Goal: Transaction & Acquisition: Purchase product/service

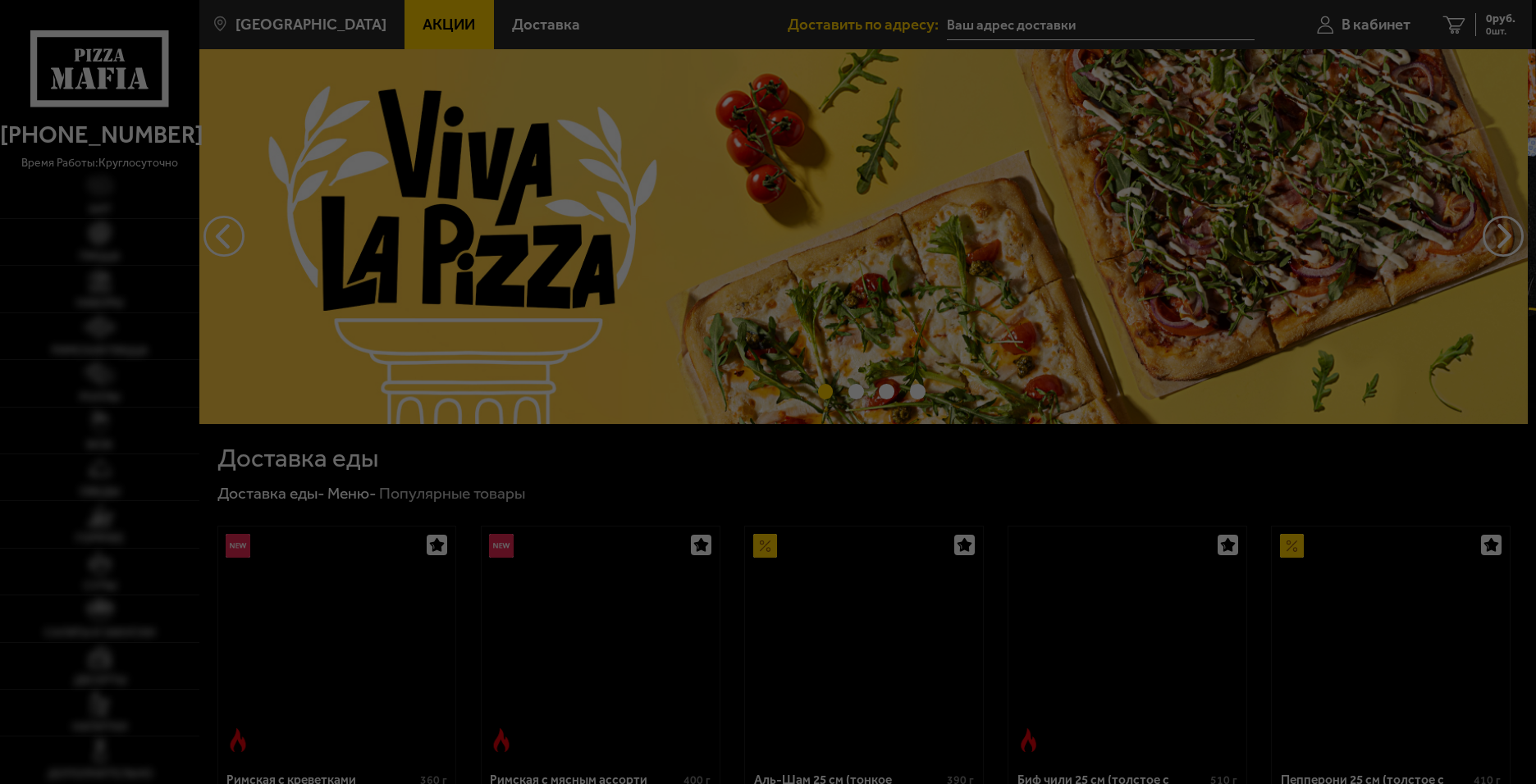
type input "[STREET_ADDRESS][PERSON_NAME]"
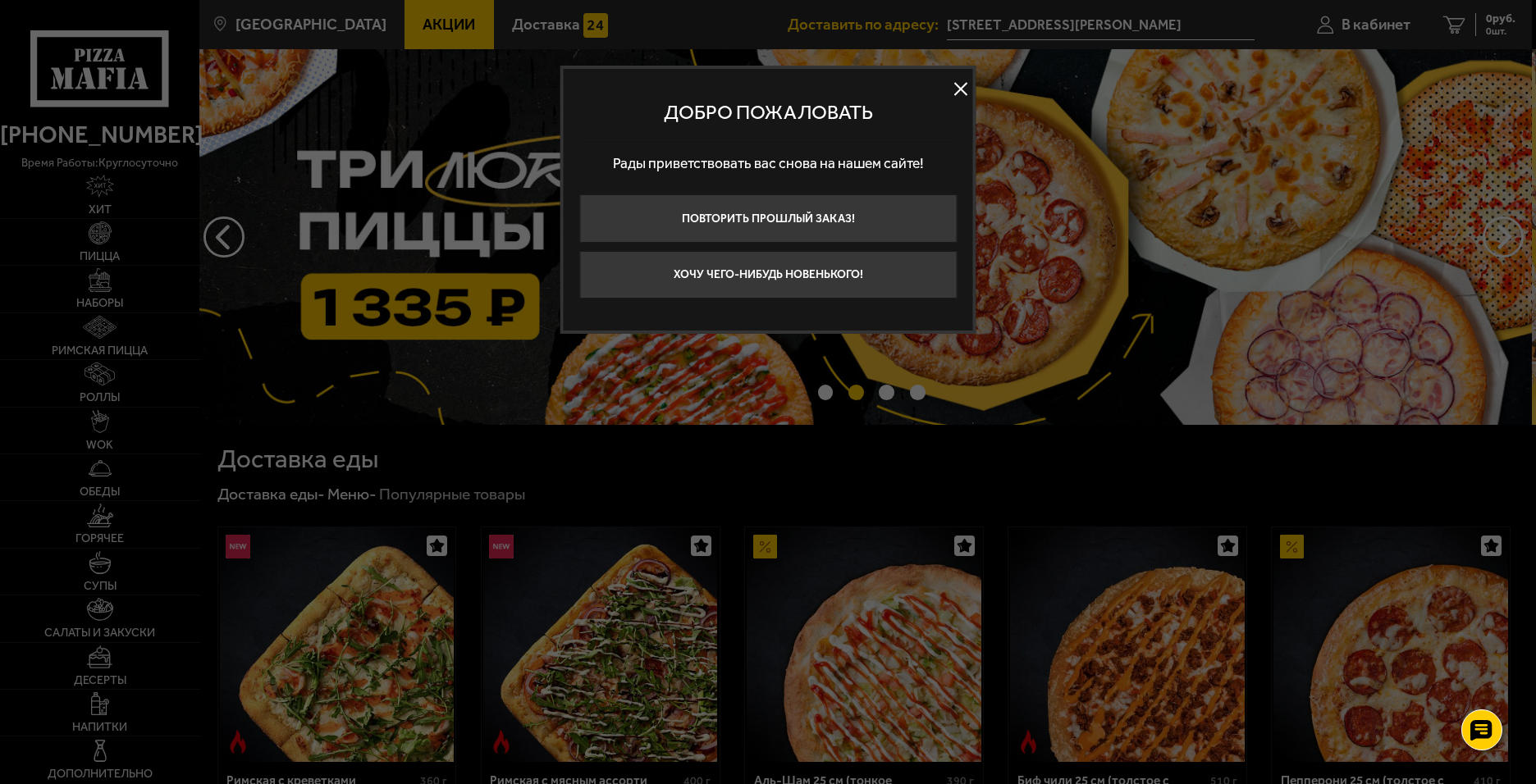
click at [963, 89] on button at bounding box center [960, 88] width 25 height 25
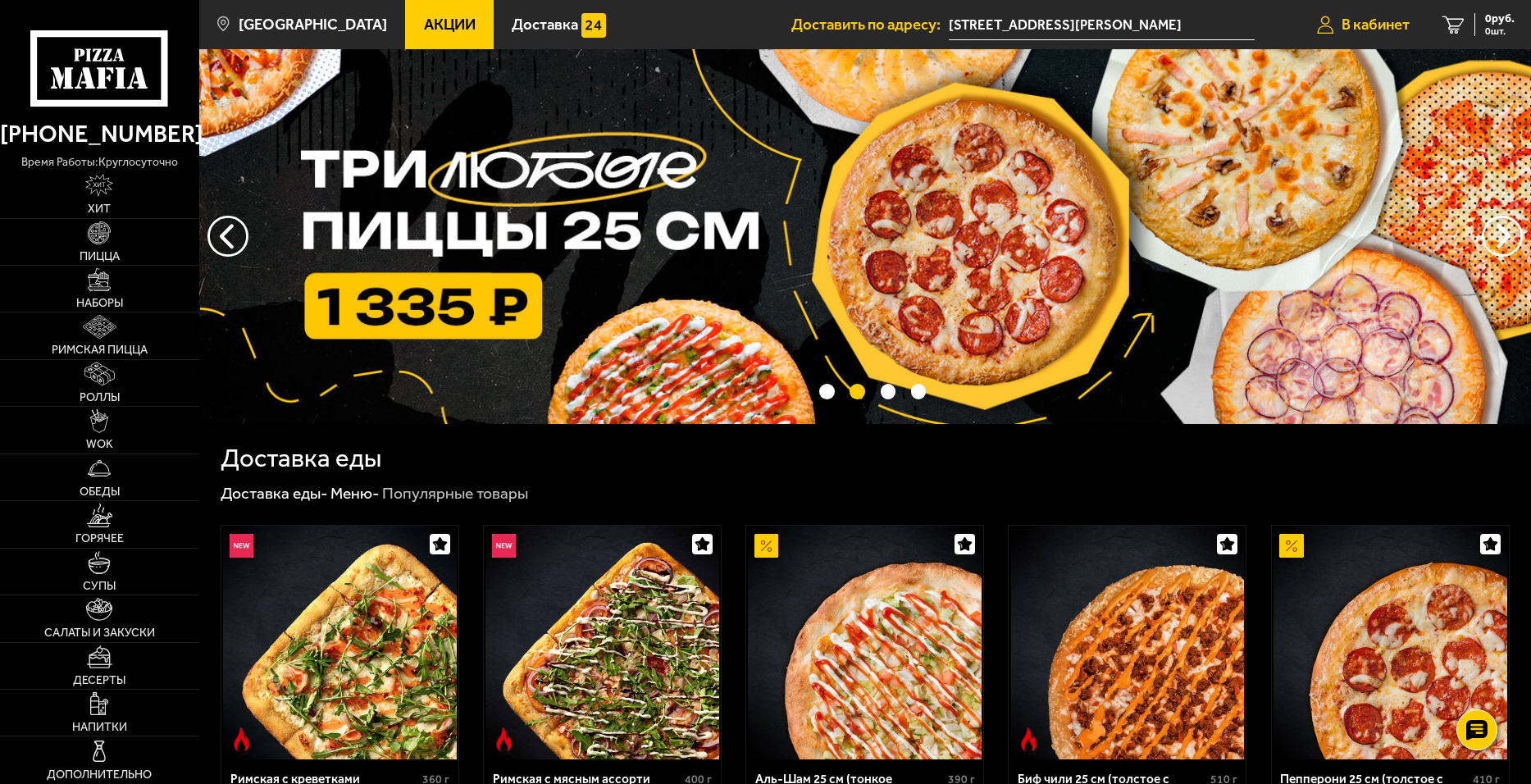
click at [1381, 29] on span "В кабинет" at bounding box center [1375, 25] width 68 height 15
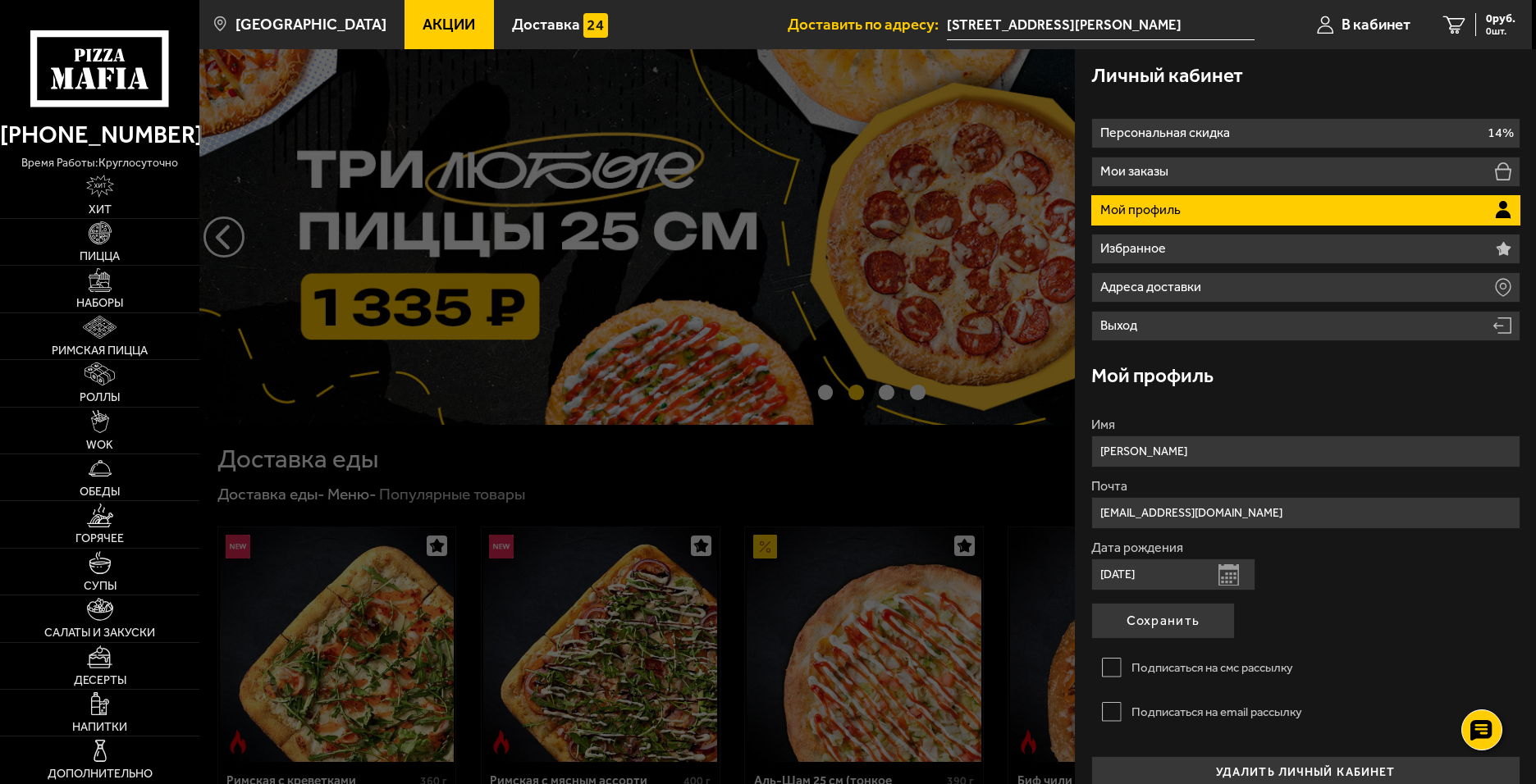
click at [919, 170] on div at bounding box center [968, 441] width 1536 height 784
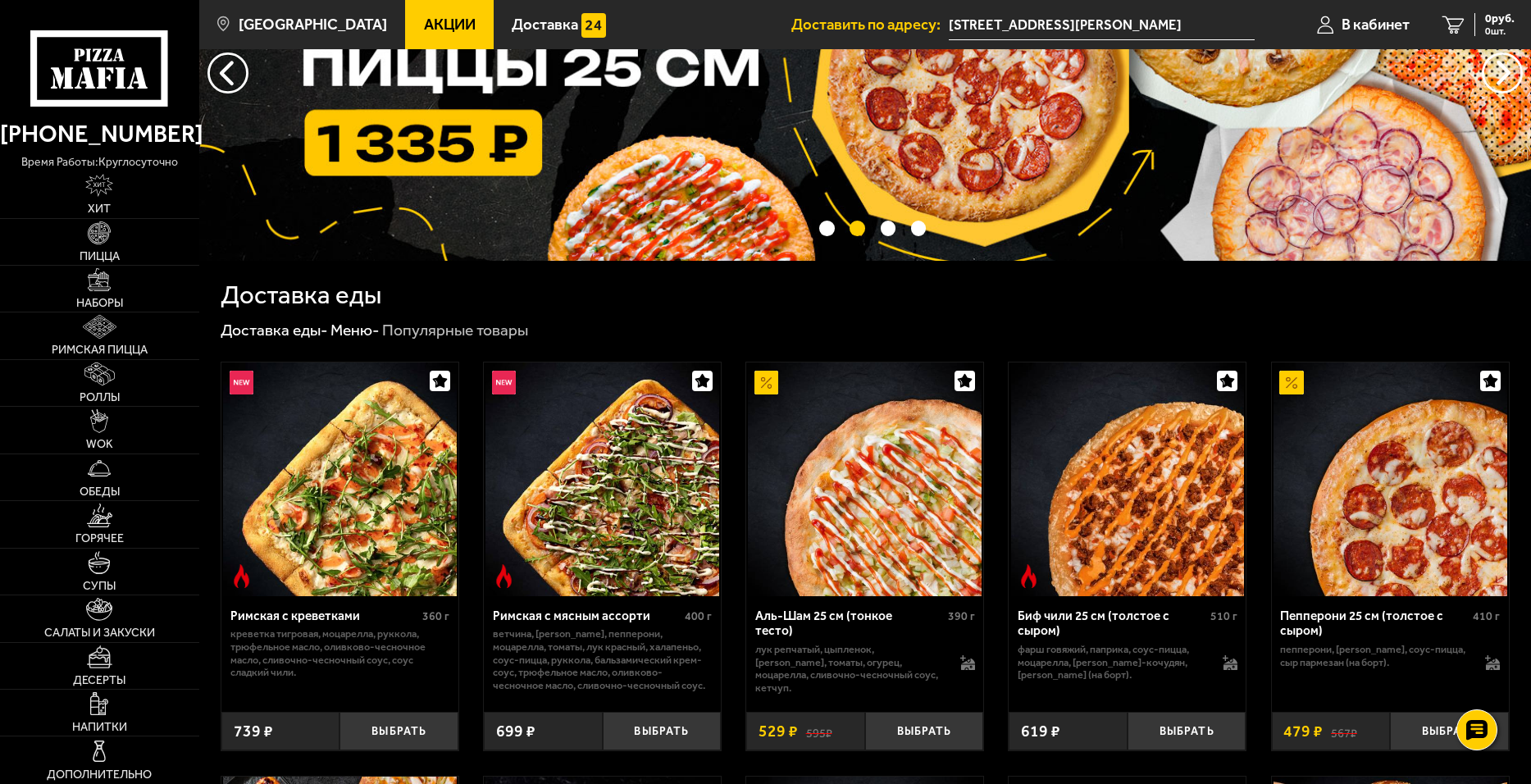
scroll to position [328, 0]
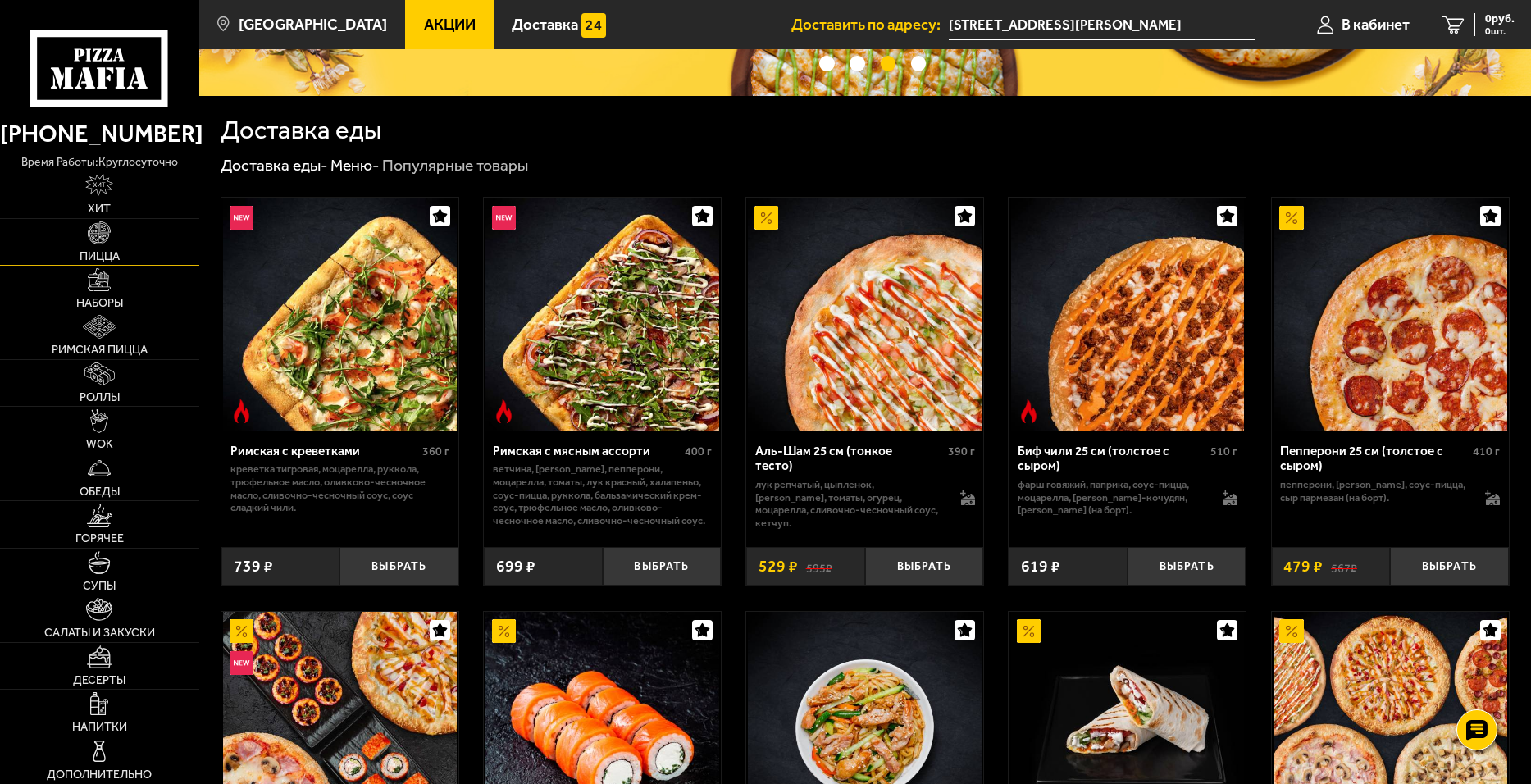
click at [92, 227] on img at bounding box center [98, 232] width 23 height 23
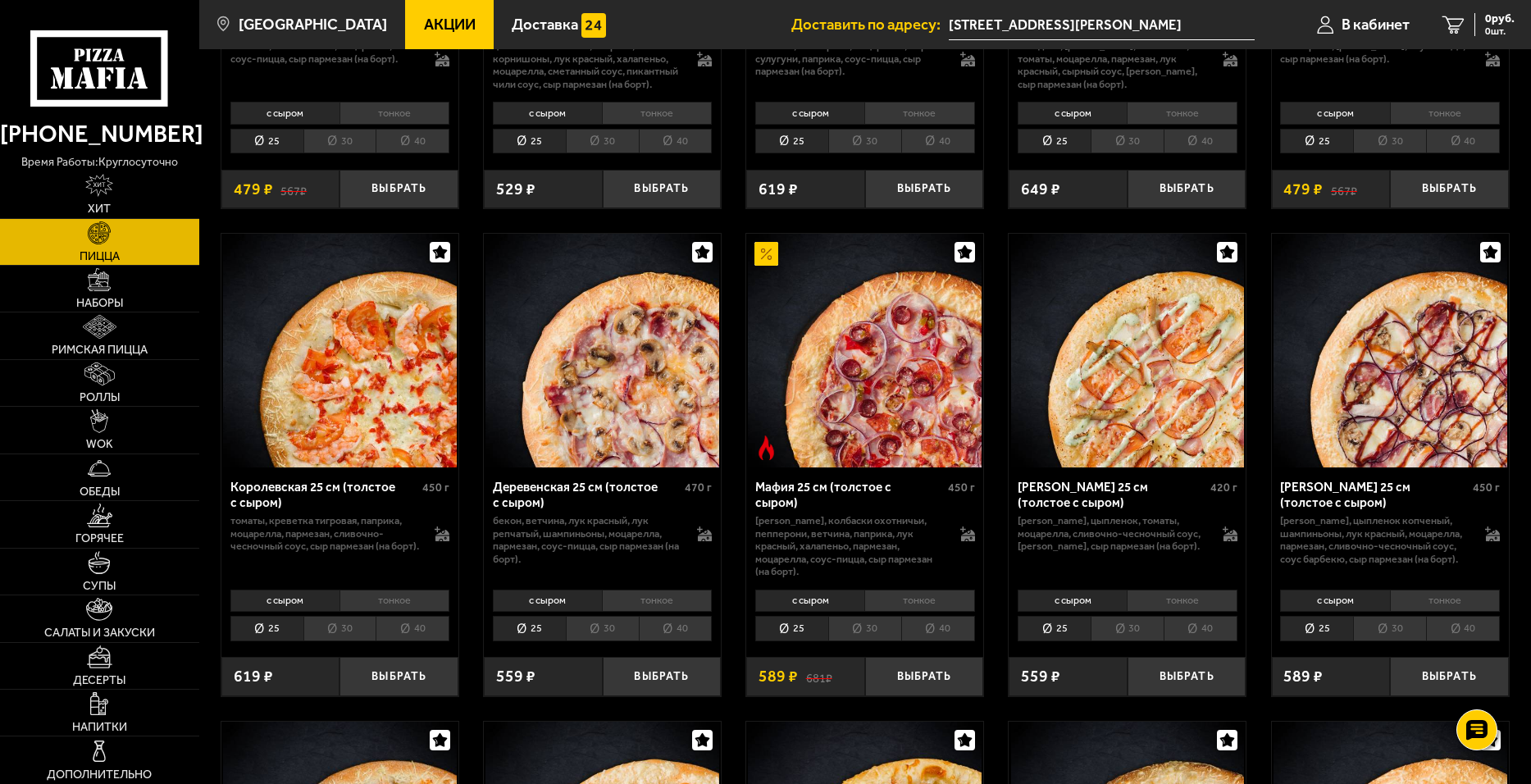
scroll to position [820, 0]
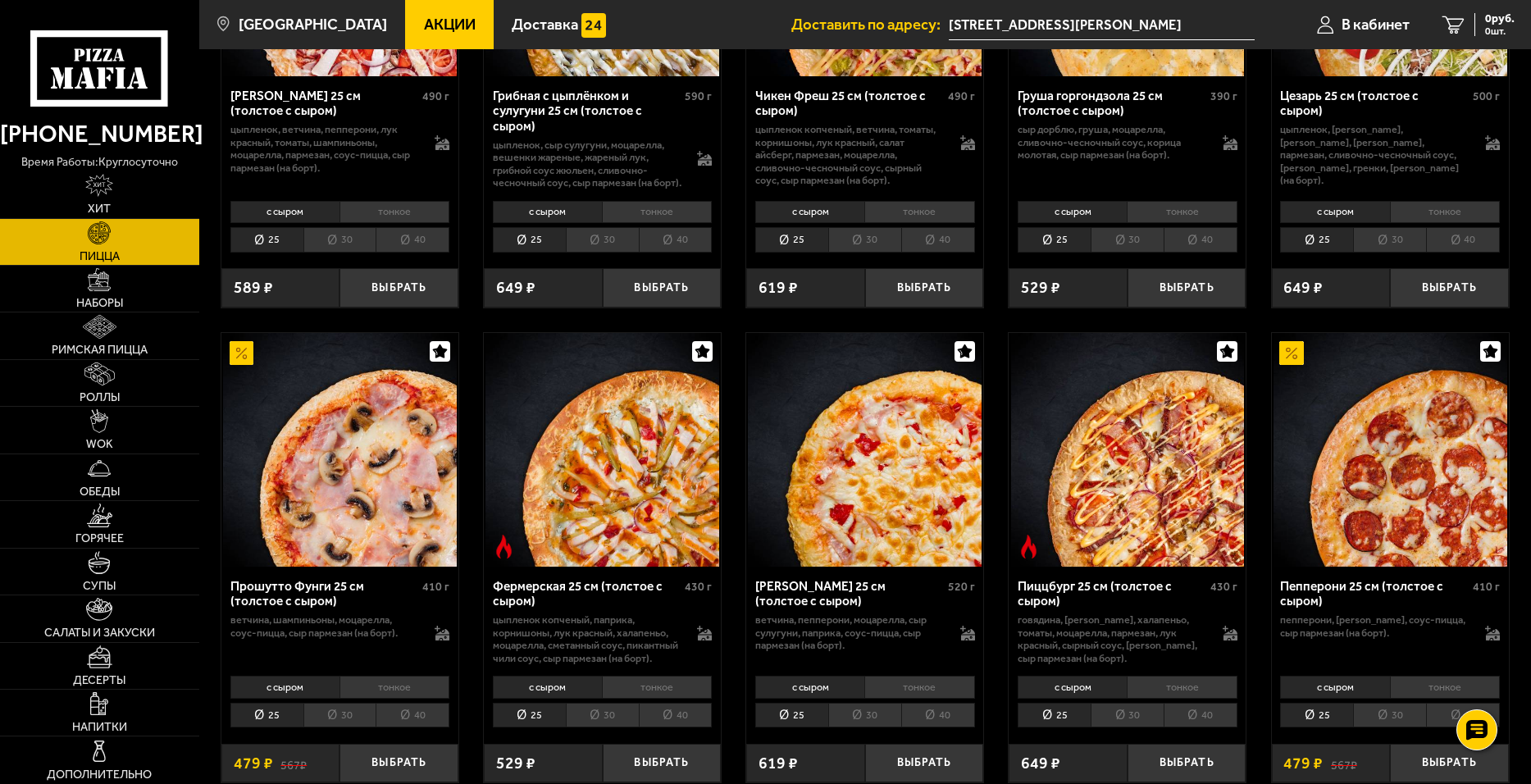
click at [616, 250] on li "30" at bounding box center [602, 239] width 73 height 25
click at [663, 248] on li "40" at bounding box center [675, 239] width 74 height 25
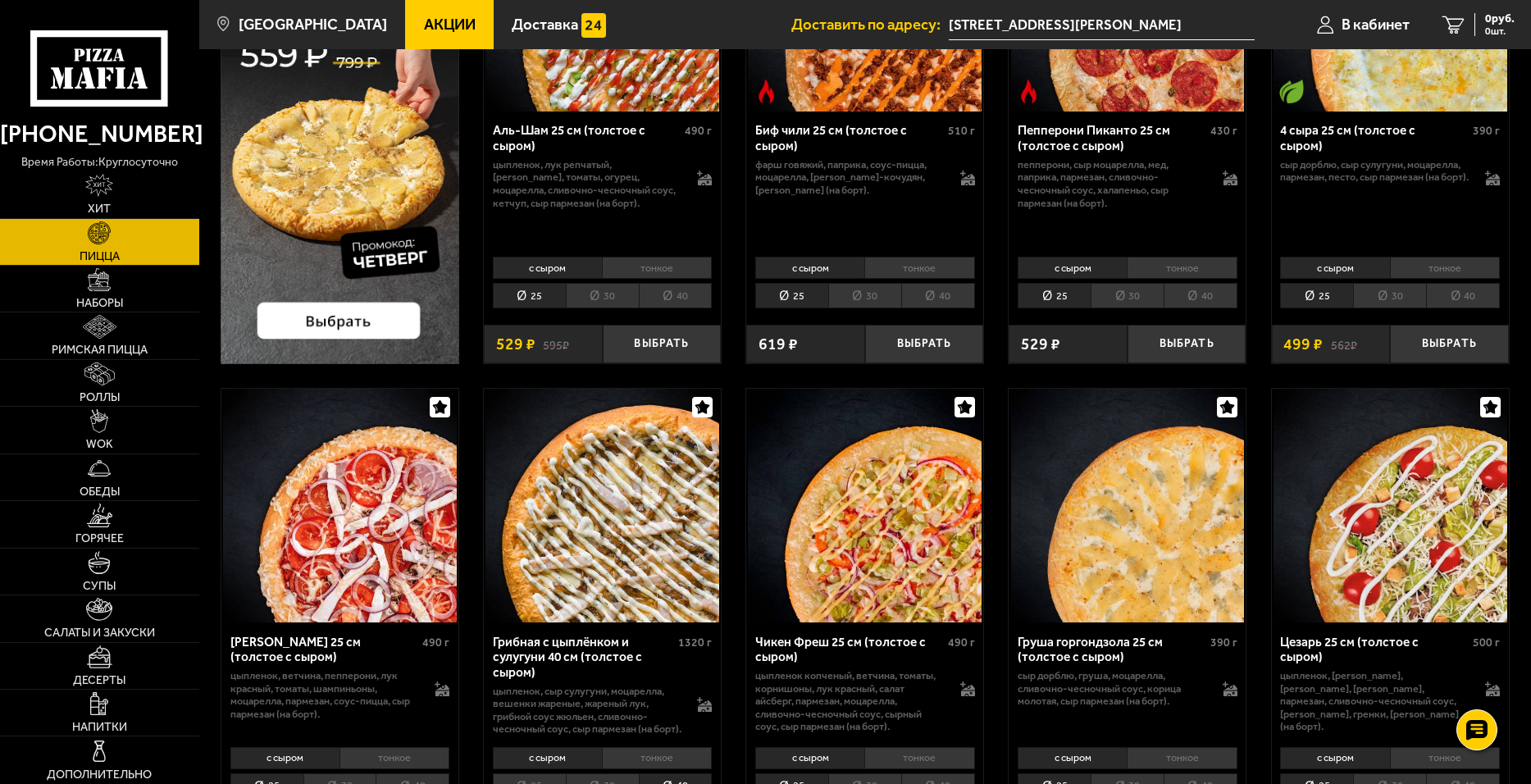
scroll to position [410, 0]
